Goal: Find specific page/section: Find specific page/section

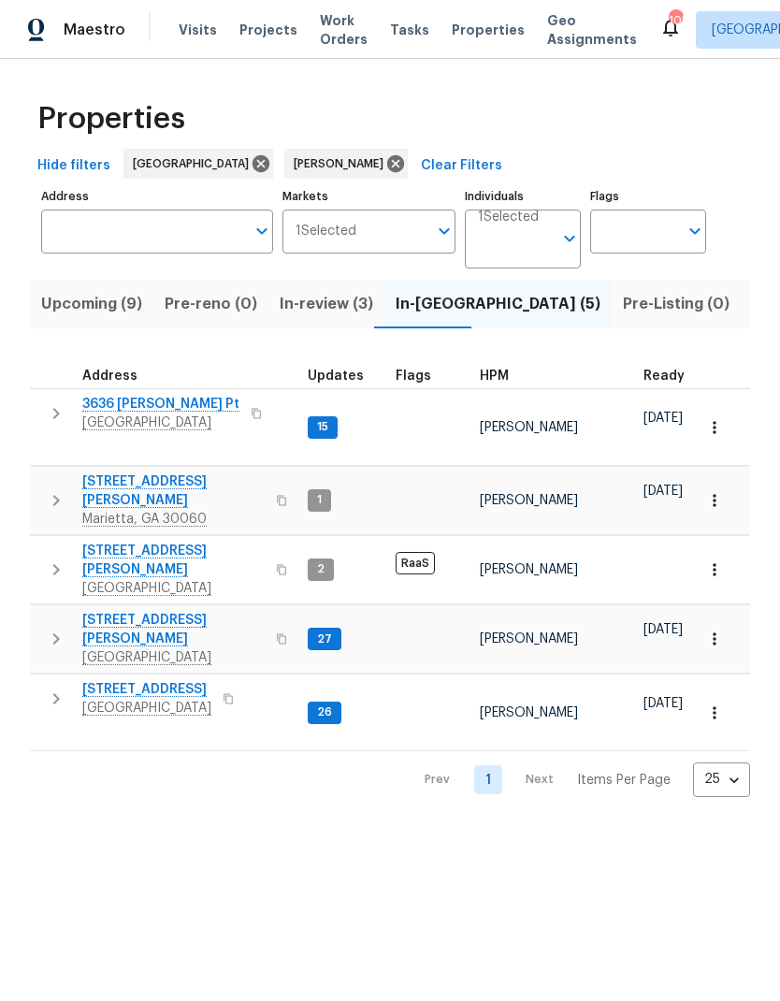
click at [113, 305] on span "Upcoming (9)" at bounding box center [91, 304] width 101 height 26
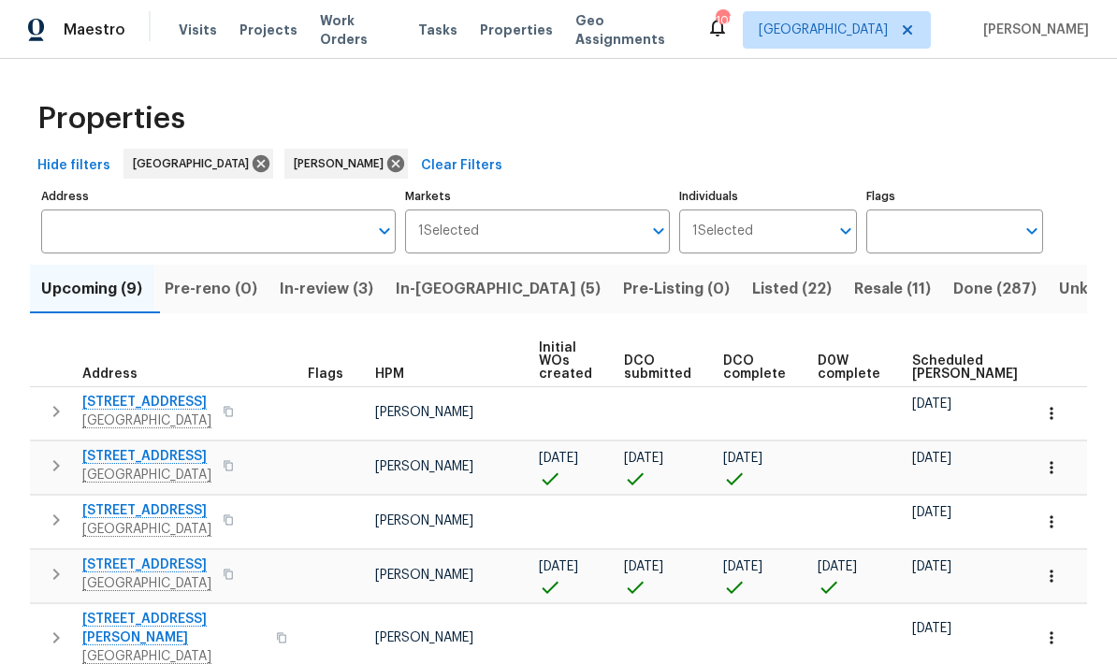
click at [780, 367] on span "Scheduled COE" at bounding box center [965, 368] width 106 height 26
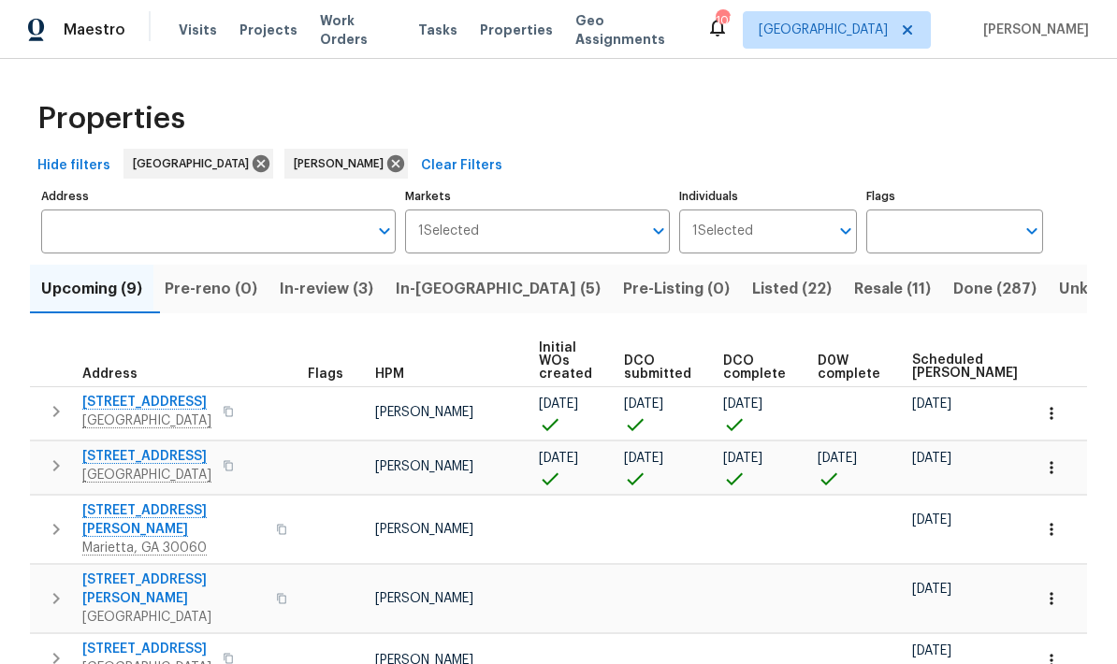
click at [780, 414] on icon "button" at bounding box center [1051, 413] width 19 height 19
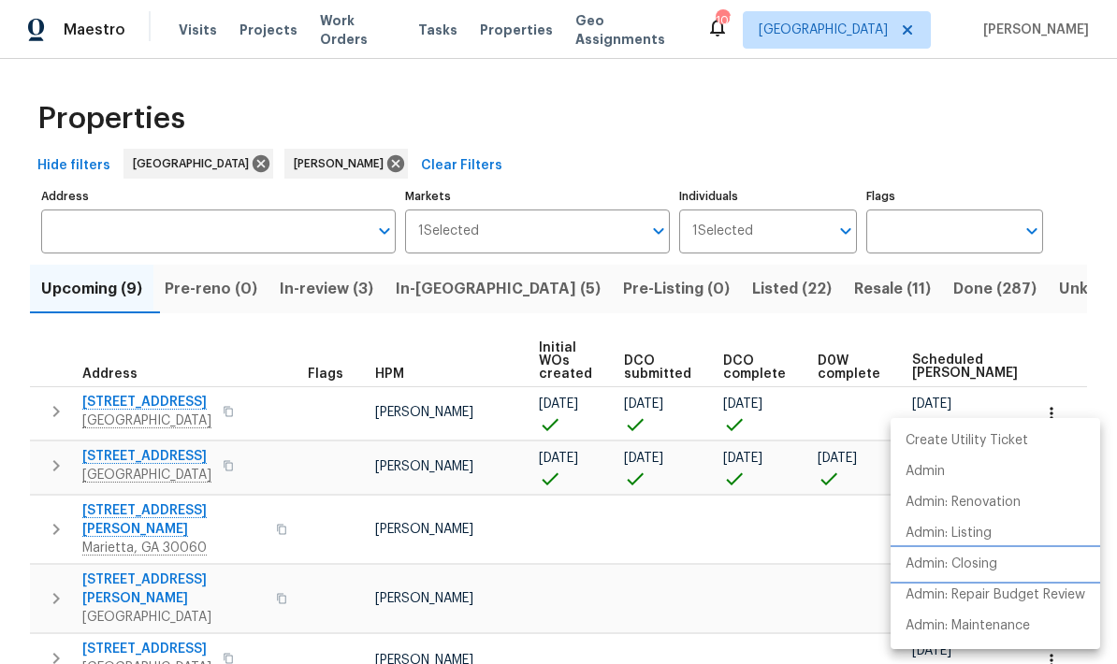
click at [780, 560] on p "Admin: Closing" at bounding box center [952, 565] width 92 height 20
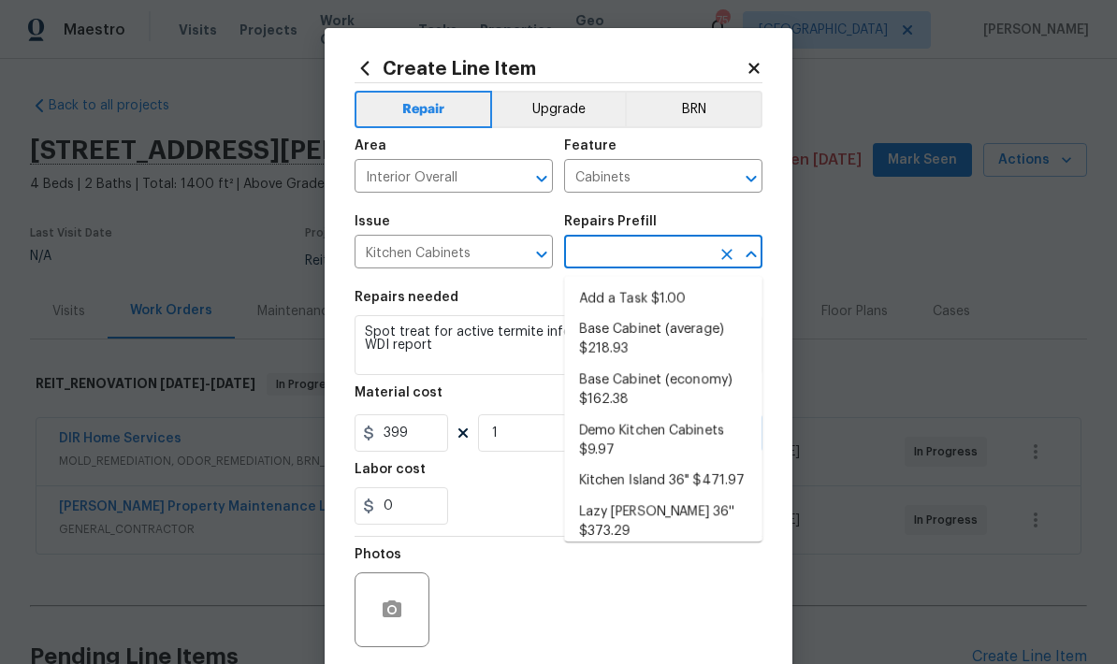
click at [756, 71] on icon at bounding box center [754, 68] width 10 height 10
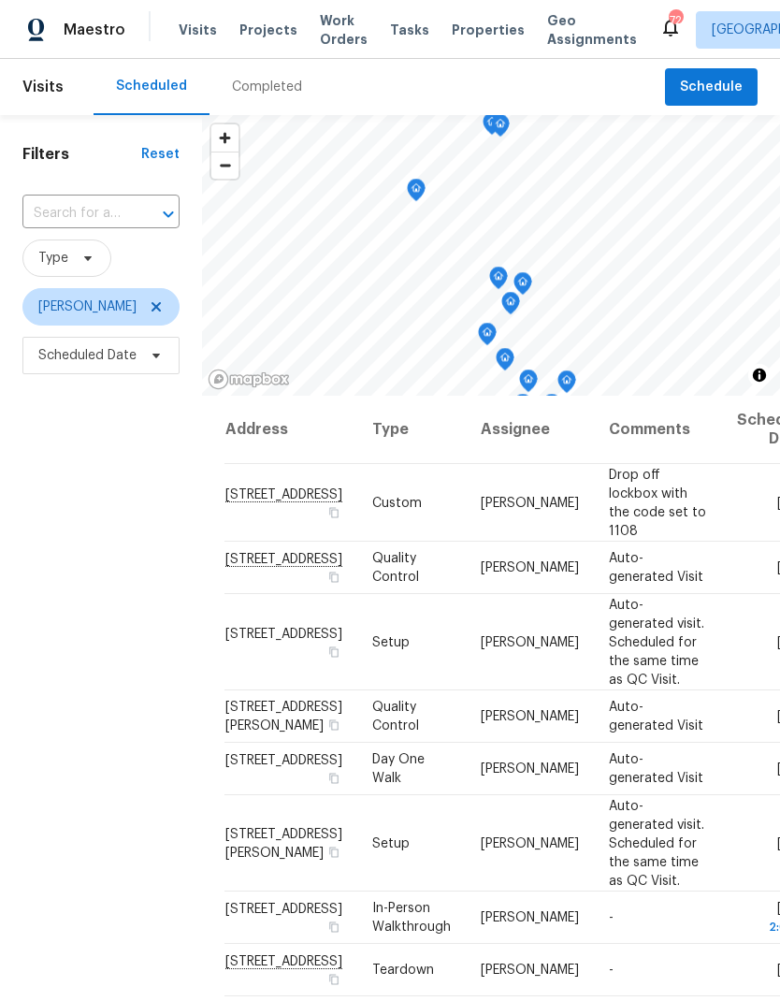
scroll to position [37, 0]
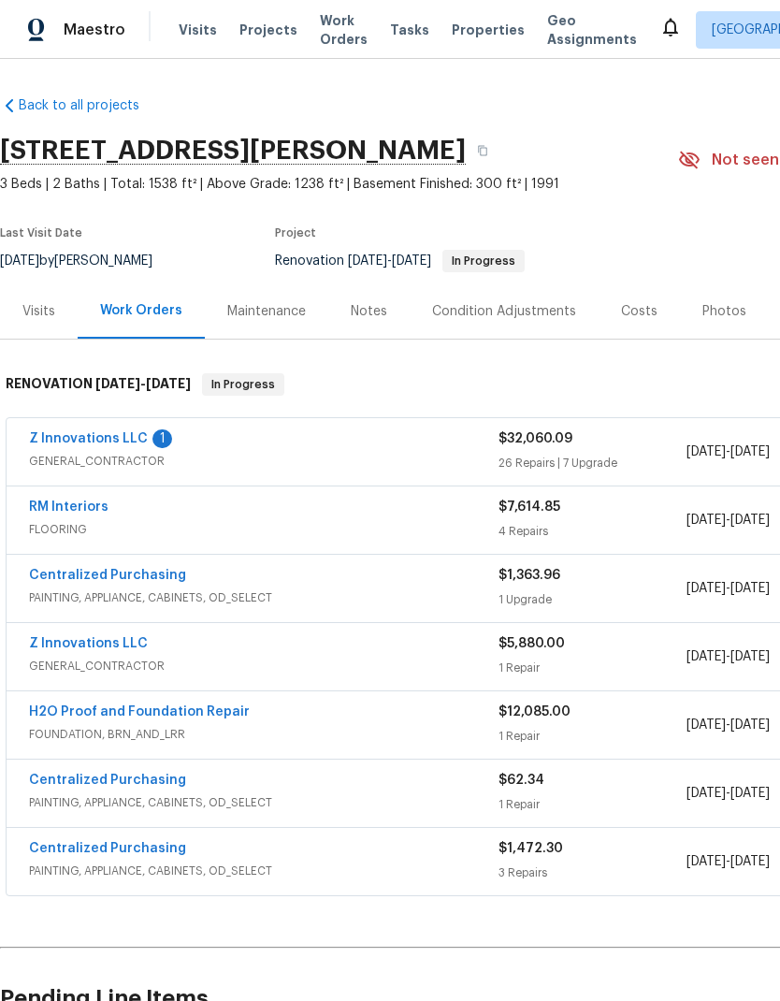
click at [538, 313] on div "Condition Adjustments" at bounding box center [504, 311] width 144 height 19
